Goal: Task Accomplishment & Management: Complete application form

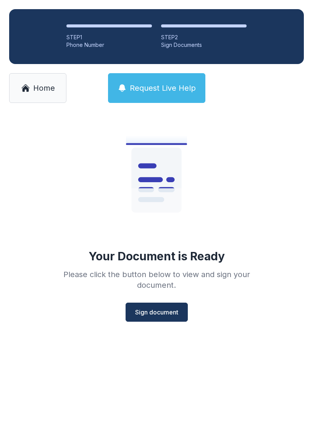
click at [157, 310] on span "Sign document" at bounding box center [156, 312] width 43 height 9
click at [1, 182] on div "Your Document is Ready Please click the button below to view and sign your docu…" at bounding box center [156, 232] width 313 height 240
click at [30, 85] on link "Home" at bounding box center [37, 88] width 57 height 30
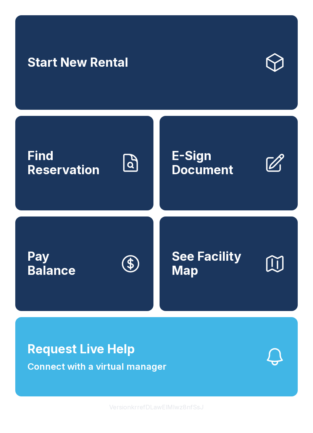
click at [207, 169] on span "E-Sign Document" at bounding box center [215, 163] width 86 height 28
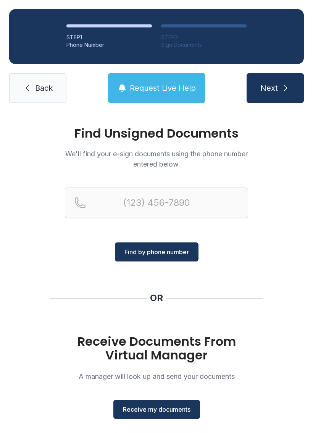
click at [140, 414] on button "Receive my documents" at bounding box center [156, 409] width 87 height 19
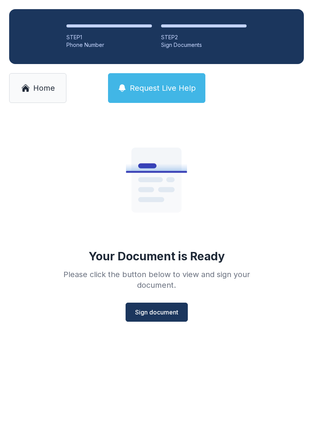
click at [155, 309] on span "Sign document" at bounding box center [156, 312] width 43 height 9
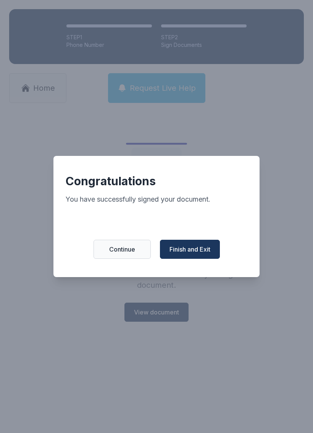
click at [182, 249] on span "Finish and Exit" at bounding box center [189, 249] width 41 height 9
